Goal: Task Accomplishment & Management: Complete application form

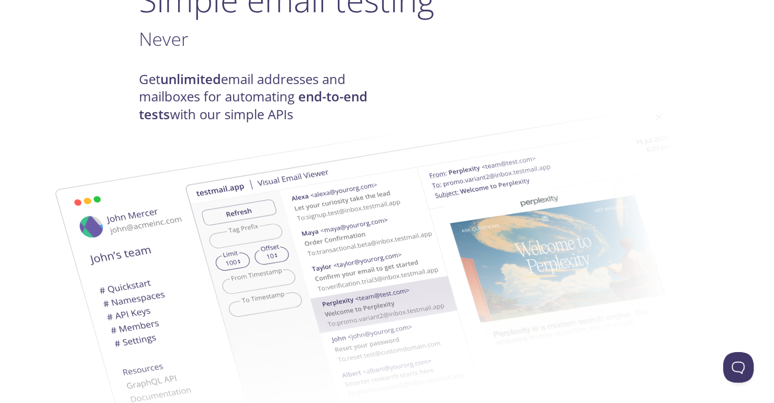
scroll to position [105, 0]
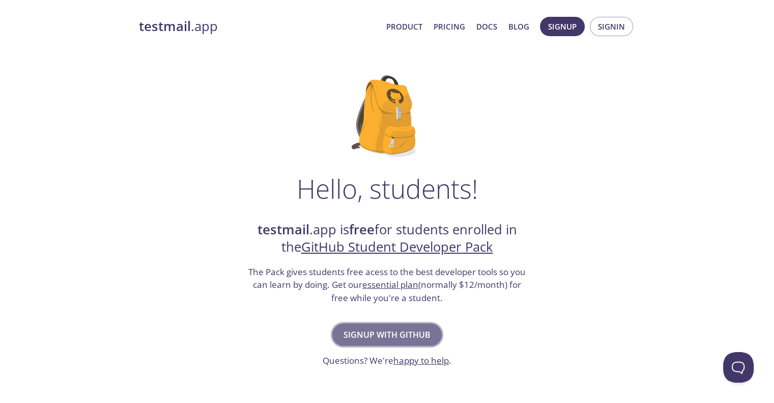
click at [387, 333] on span "Signup with GitHub" at bounding box center [387, 334] width 87 height 14
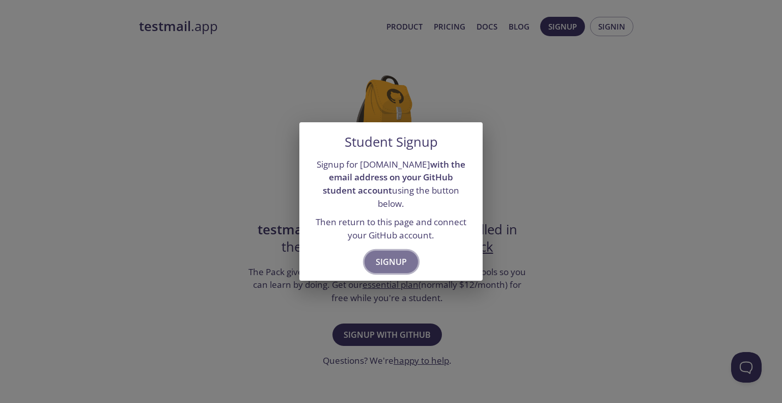
click at [389, 258] on span "Signup" at bounding box center [391, 262] width 31 height 14
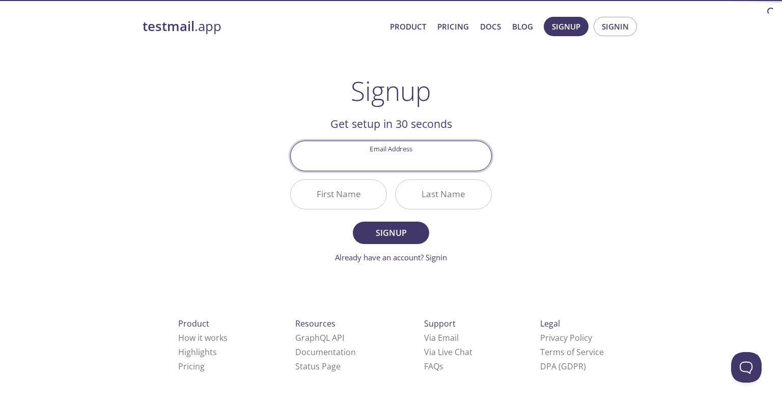
click at [393, 164] on input "Email Address" at bounding box center [391, 155] width 201 height 29
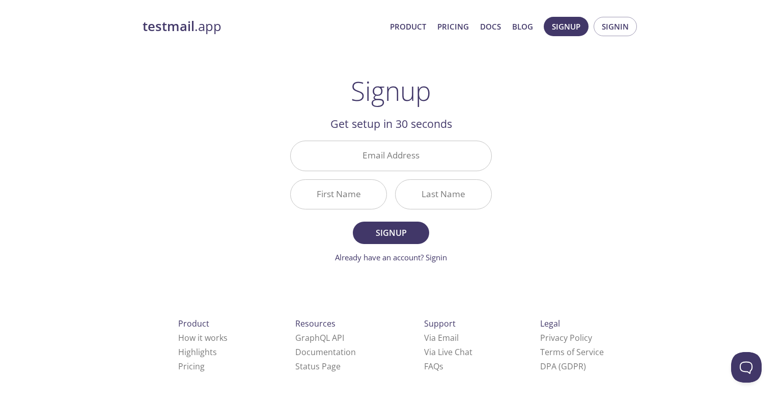
click at [574, 188] on div "testmail .app Product Pricing Docs Blog Signup Signin Signup Get setup in 30 se…" at bounding box center [390, 243] width 521 height 467
click at [409, 157] on input "Email Address" at bounding box center [391, 155] width 201 height 29
click at [389, 169] on input "Email Address" at bounding box center [391, 155] width 201 height 29
type input "[EMAIL_ADDRESS][DOMAIN_NAME]"
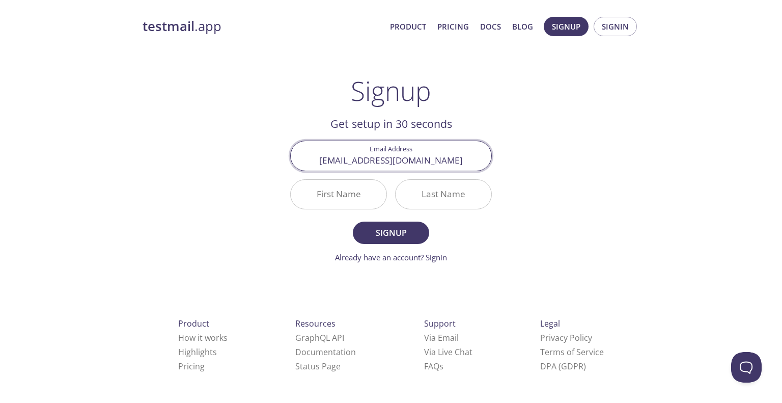
click at [353, 221] on button "Signup" at bounding box center [391, 232] width 76 height 22
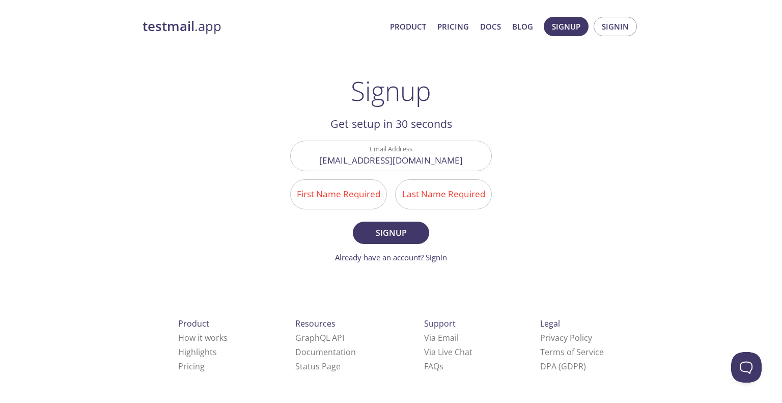
click at [362, 178] on div "First Name Required" at bounding box center [338, 194] width 105 height 38
click at [367, 191] on input "First Name Required" at bounding box center [339, 194] width 96 height 29
type input "Yash"
click at [389, 193] on div "First Name Required Yash" at bounding box center [338, 194] width 105 height 38
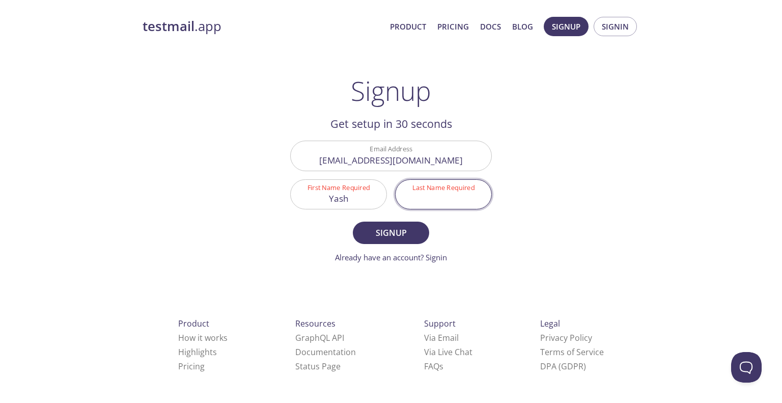
click at [426, 201] on input "Last Name Required" at bounding box center [444, 194] width 96 height 29
type input "I"
click at [399, 231] on span "Signup" at bounding box center [391, 233] width 54 height 14
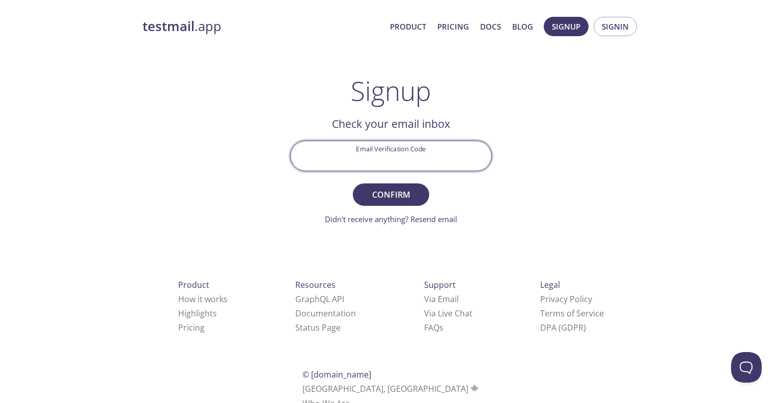
click at [423, 153] on input "Email Verification Code" at bounding box center [391, 155] width 201 height 29
type input "L9ZALZ2"
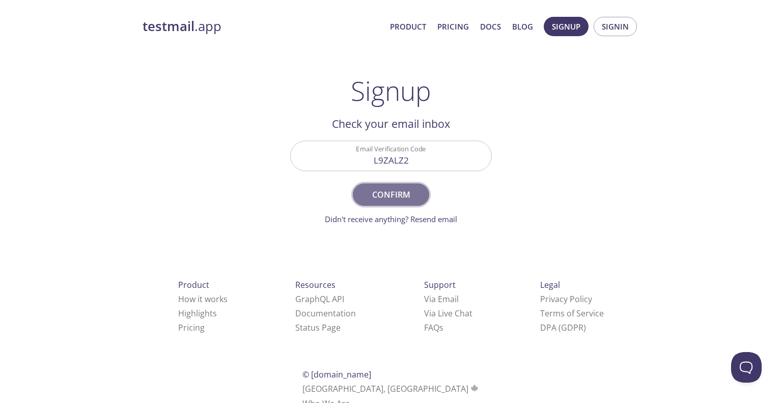
click at [397, 194] on span "Confirm" at bounding box center [391, 194] width 54 height 14
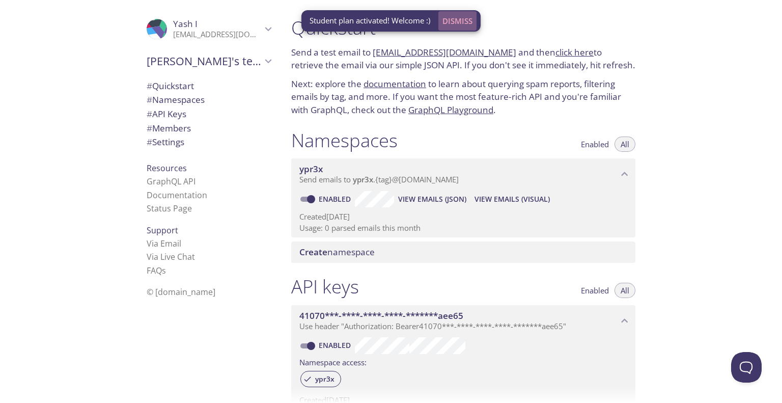
click at [466, 20] on span "Dismiss" at bounding box center [457, 20] width 30 height 13
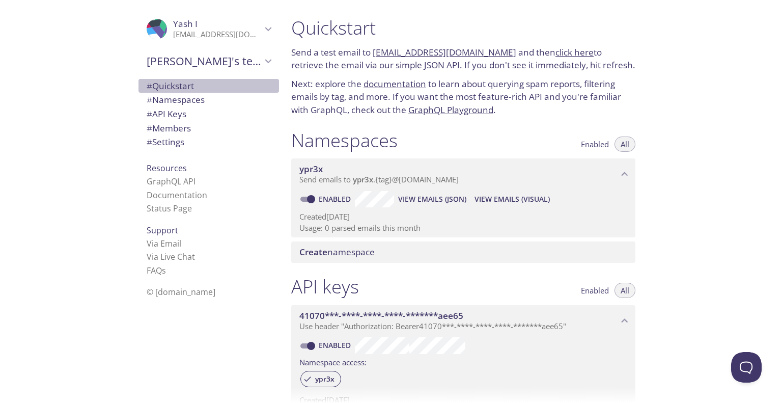
click at [174, 87] on span "# Quickstart" at bounding box center [170, 86] width 47 height 12
click at [555, 52] on link "click here" at bounding box center [574, 52] width 38 height 12
click at [417, 200] on span "View Emails (JSON)" at bounding box center [432, 199] width 68 height 12
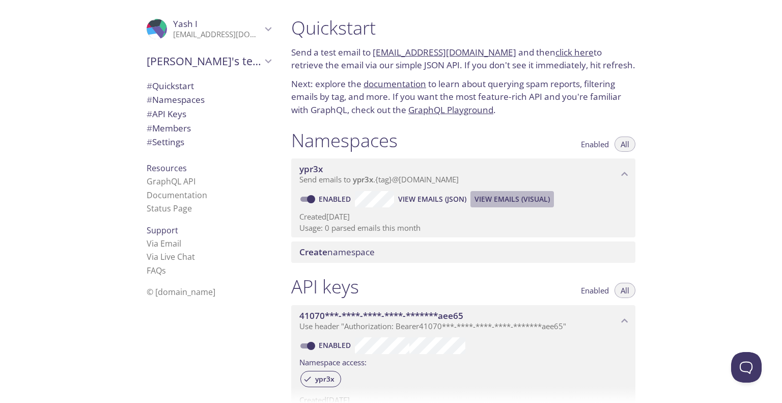
click at [497, 193] on span "View Emails (Visual)" at bounding box center [511, 199] width 75 height 12
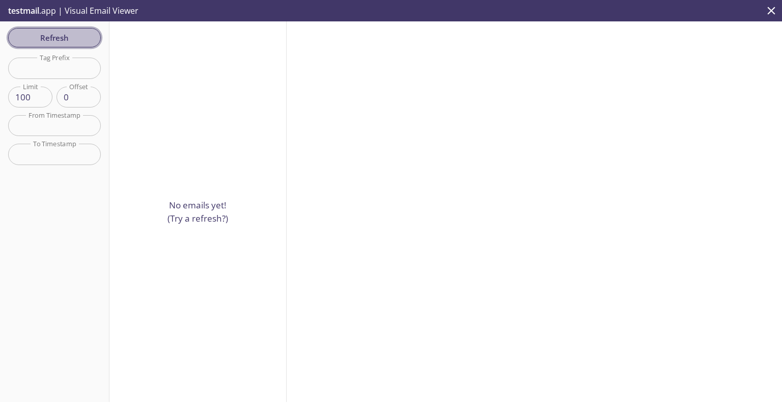
click at [97, 38] on button "Refresh" at bounding box center [54, 37] width 93 height 19
click at [770, 9] on icon "close" at bounding box center [772, 11] width 8 height 8
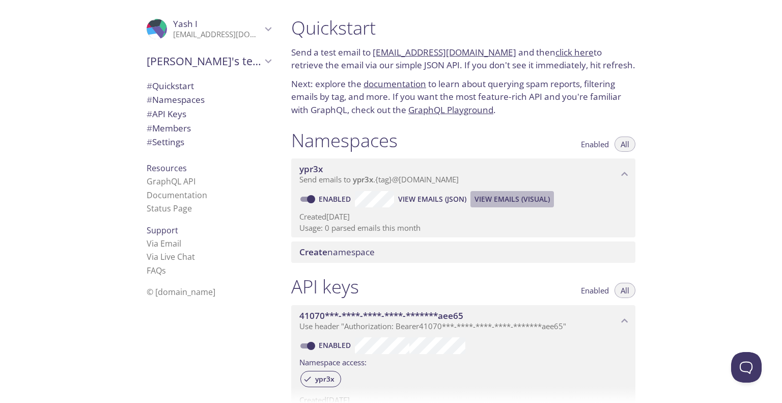
click at [495, 200] on span "View Emails (Visual)" at bounding box center [511, 199] width 75 height 12
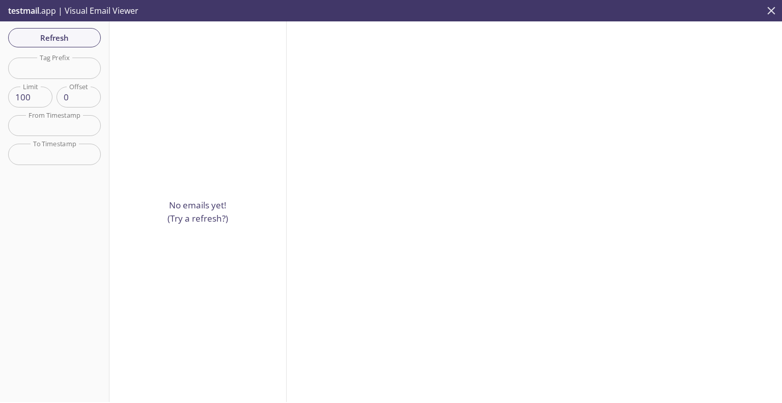
click at [775, 10] on icon "close" at bounding box center [771, 10] width 13 height 13
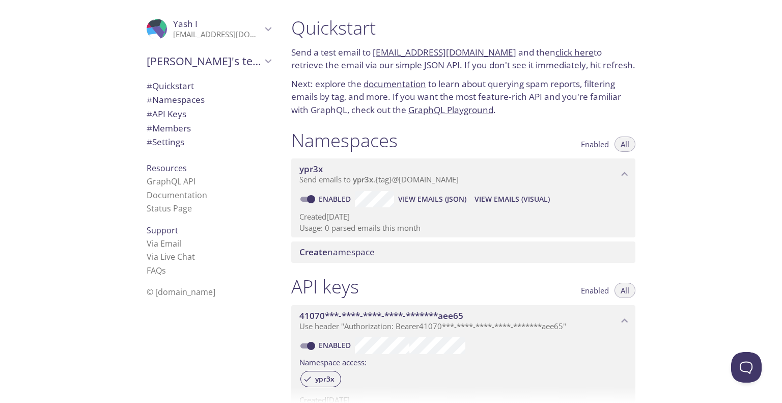
drag, startPoint x: 515, startPoint y: 205, endPoint x: 730, endPoint y: 214, distance: 215.5
click at [730, 214] on div "Quickstart Send a test email to ypr3x.test@inbox.testmail.app and then click he…" at bounding box center [532, 201] width 499 height 403
